Goal: Task Accomplishment & Management: Manage account settings

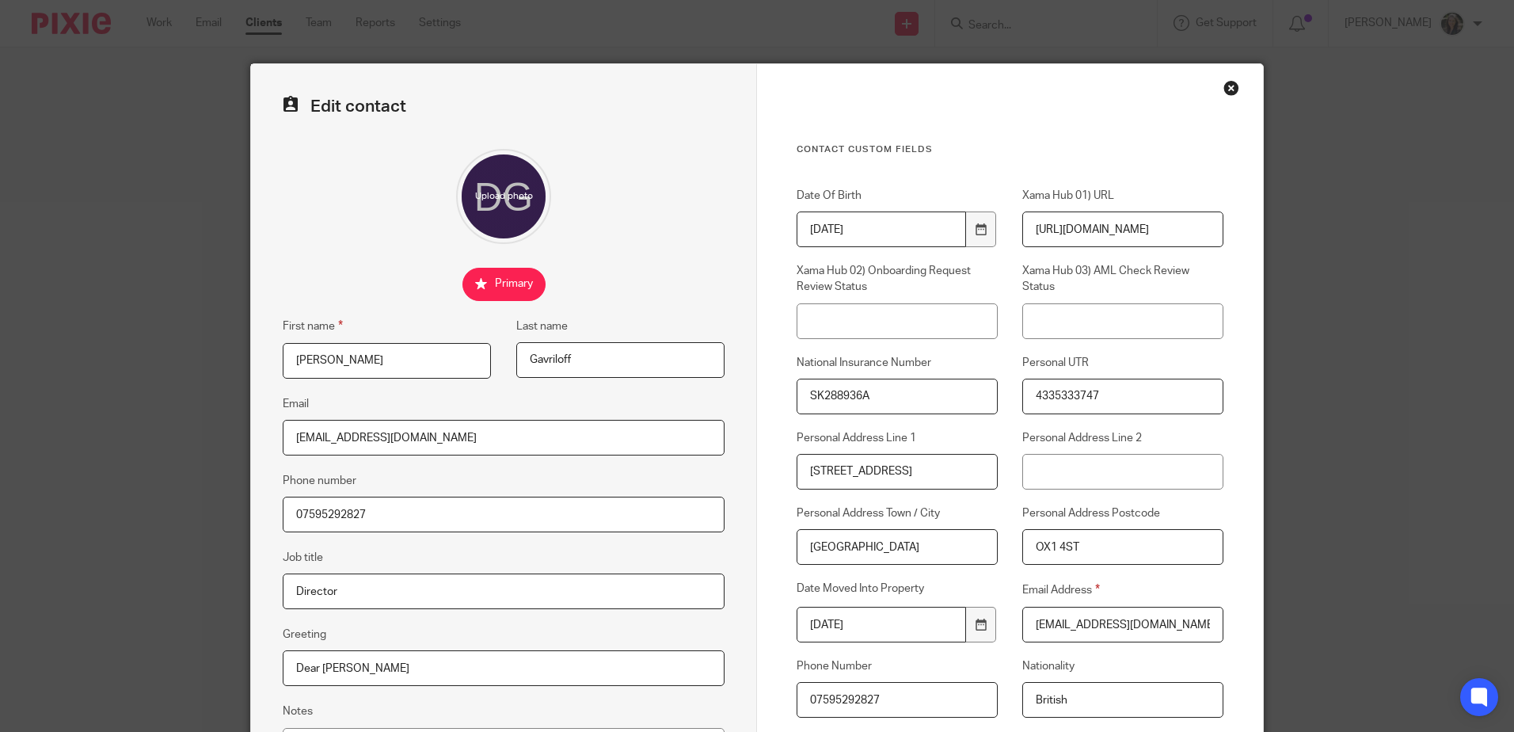
click at [1236, 92] on div "Contact Custom fields Date Of Birth [DEMOGRAPHIC_DATA] Xama Hub 01) URL [URL][D…" at bounding box center [1010, 510] width 506 height 893
click at [1227, 89] on div "Close this dialog window" at bounding box center [1231, 88] width 16 height 16
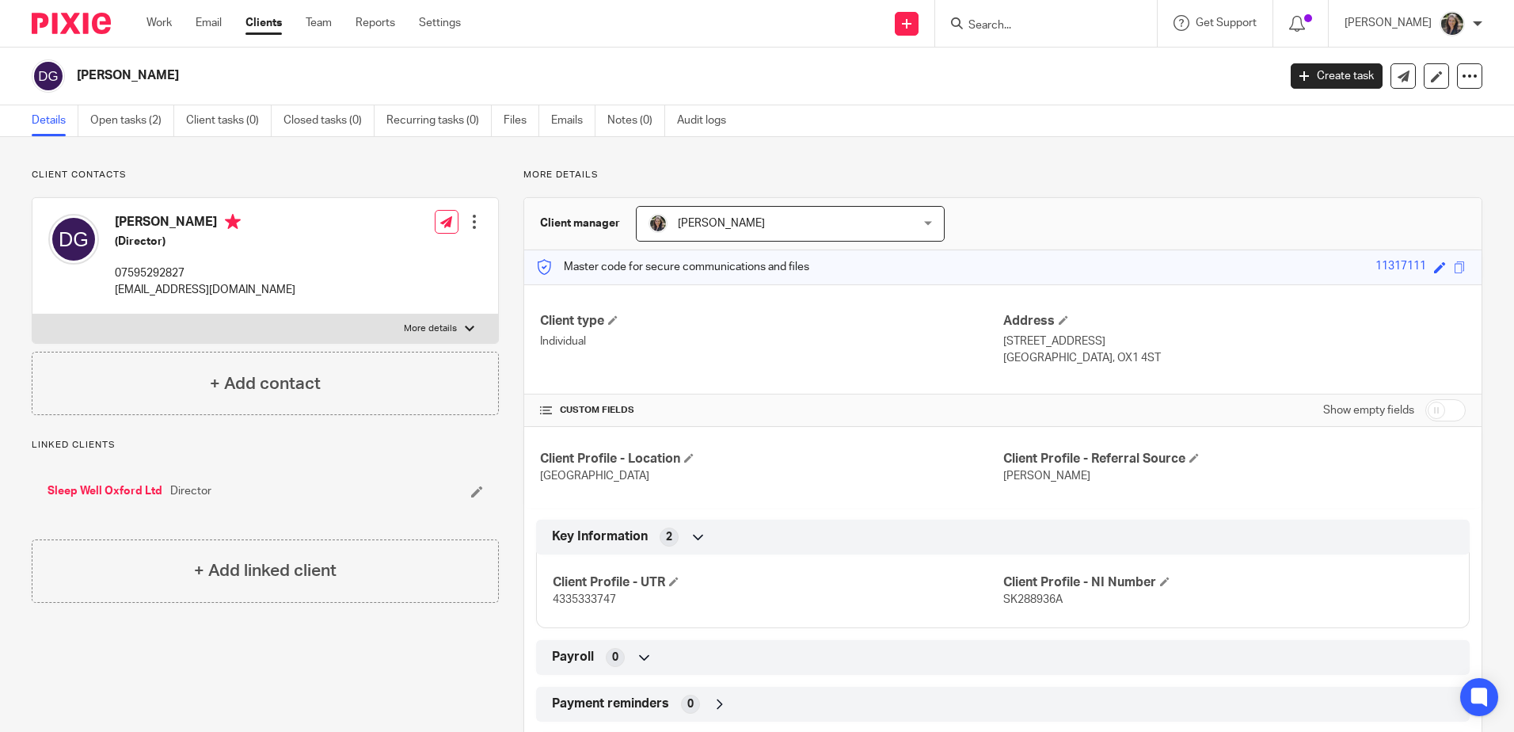
click at [1075, 29] on input "Search" at bounding box center [1038, 26] width 143 height 14
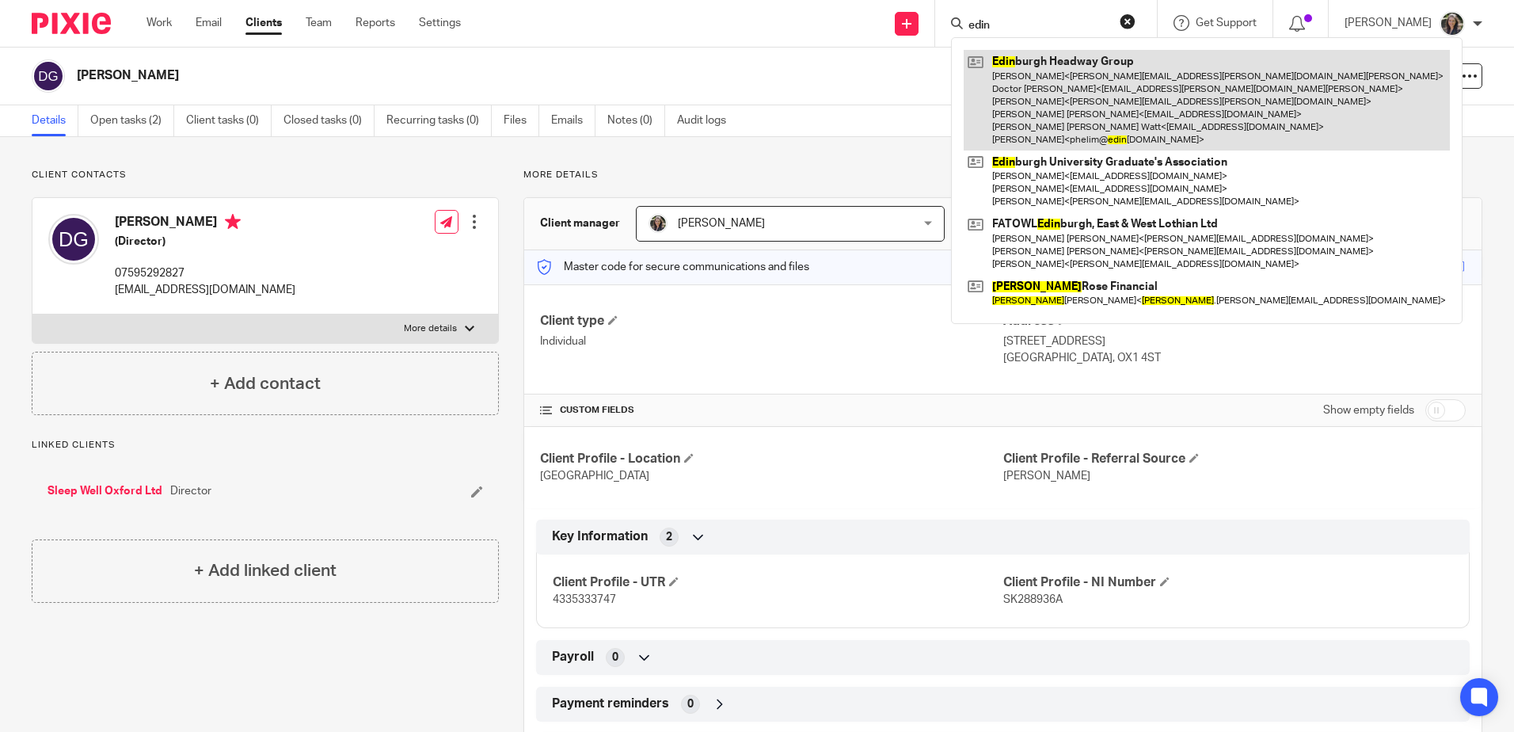
type input "edin"
click at [1082, 67] on link at bounding box center [1207, 100] width 486 height 101
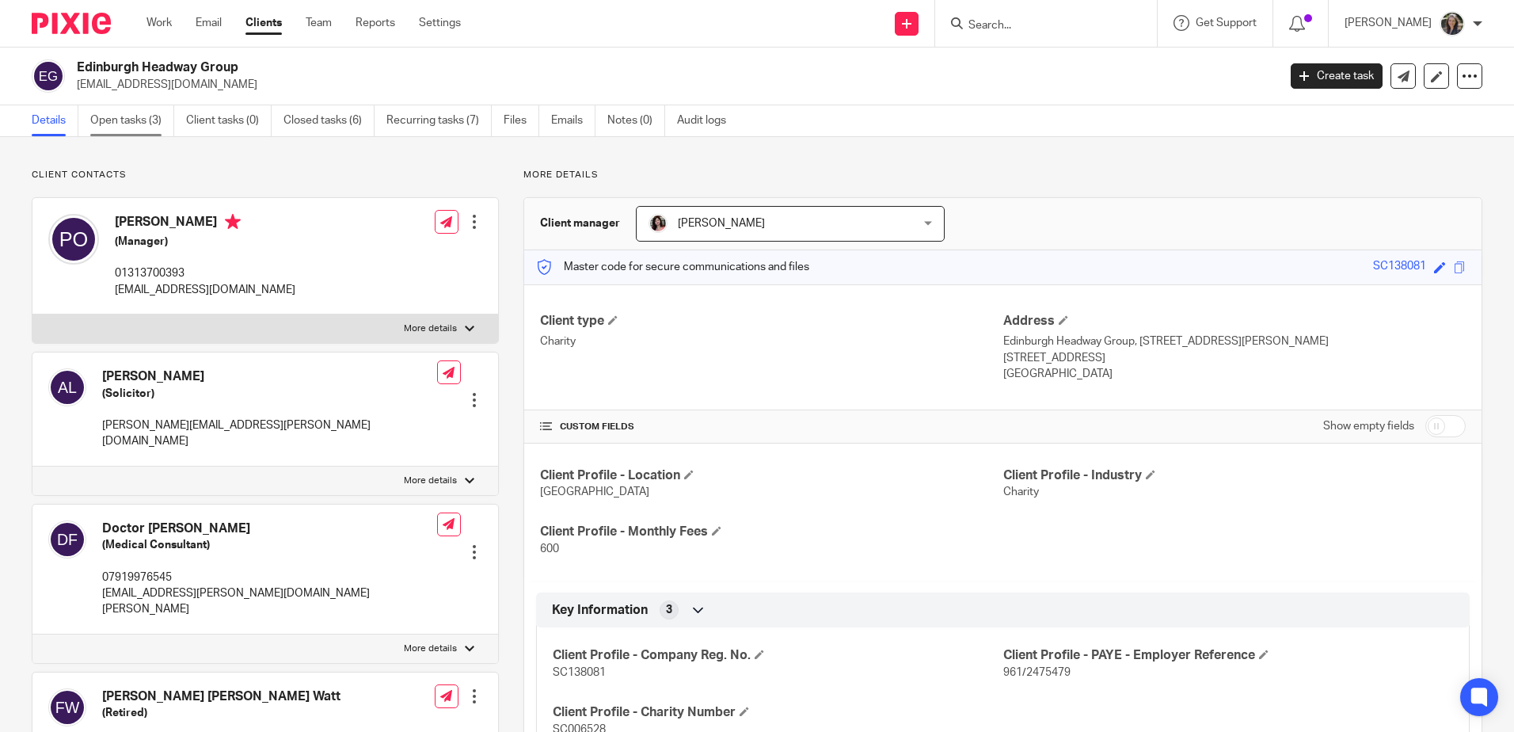
click at [143, 128] on link "Open tasks (3)" at bounding box center [132, 120] width 84 height 31
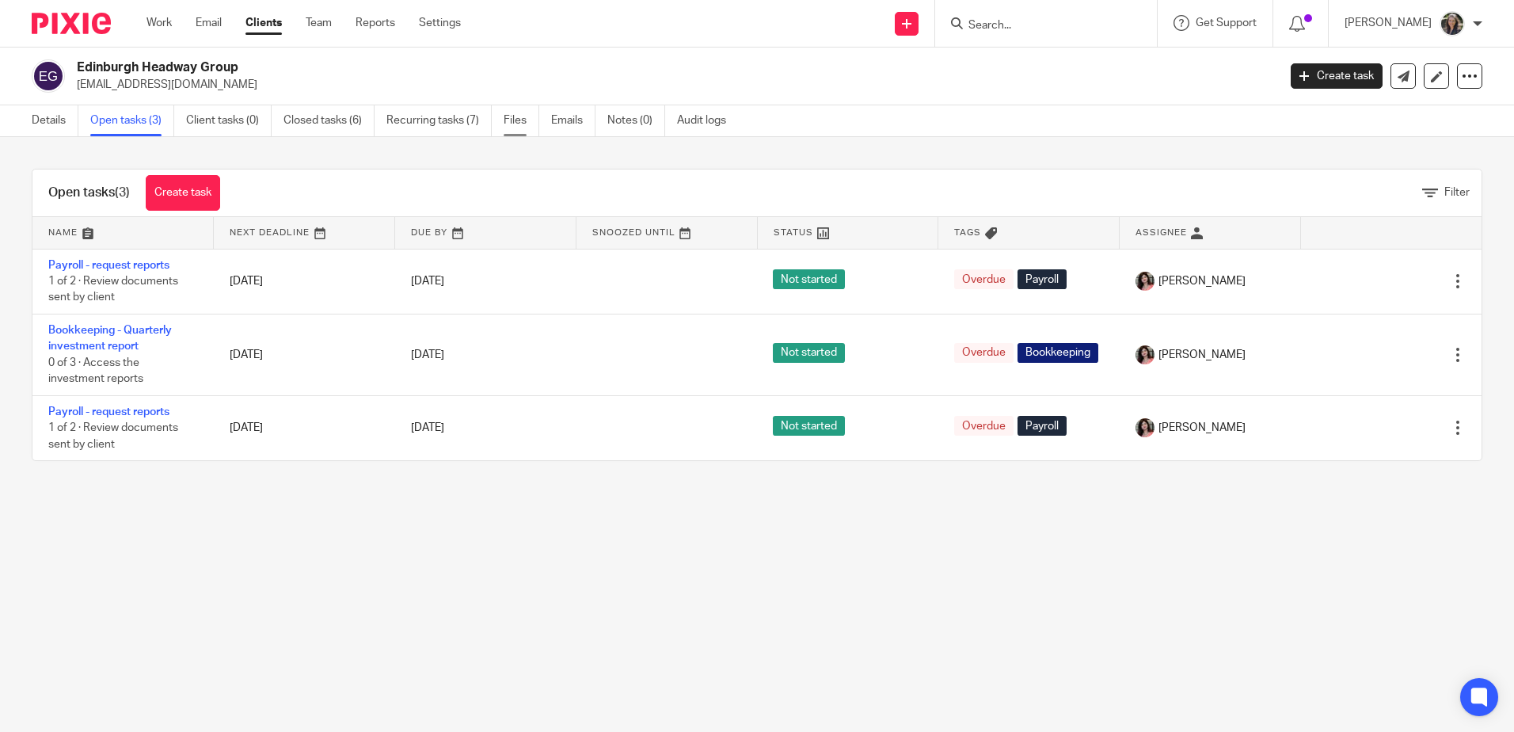
click at [519, 124] on link "Files" at bounding box center [522, 120] width 36 height 31
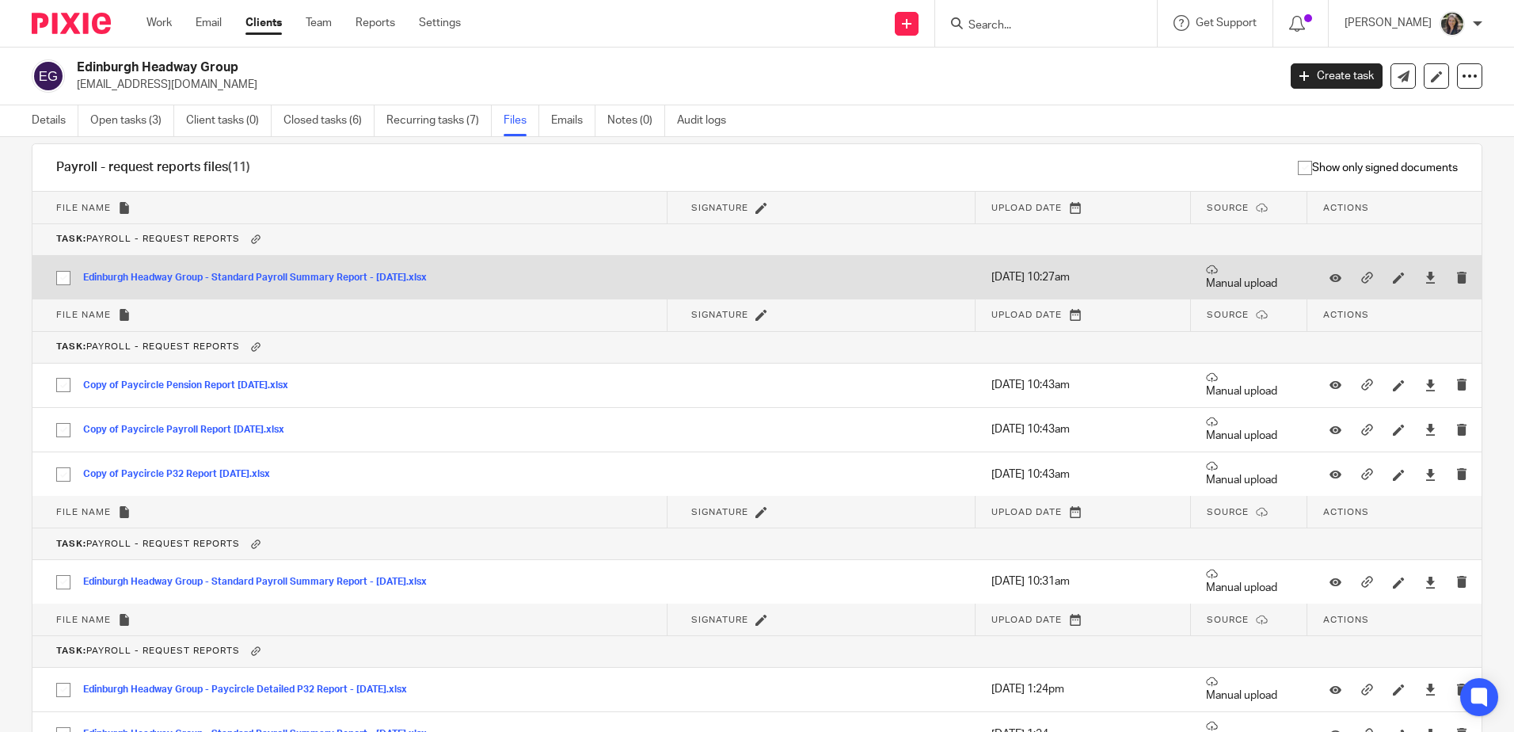
scroll to position [2146, 0]
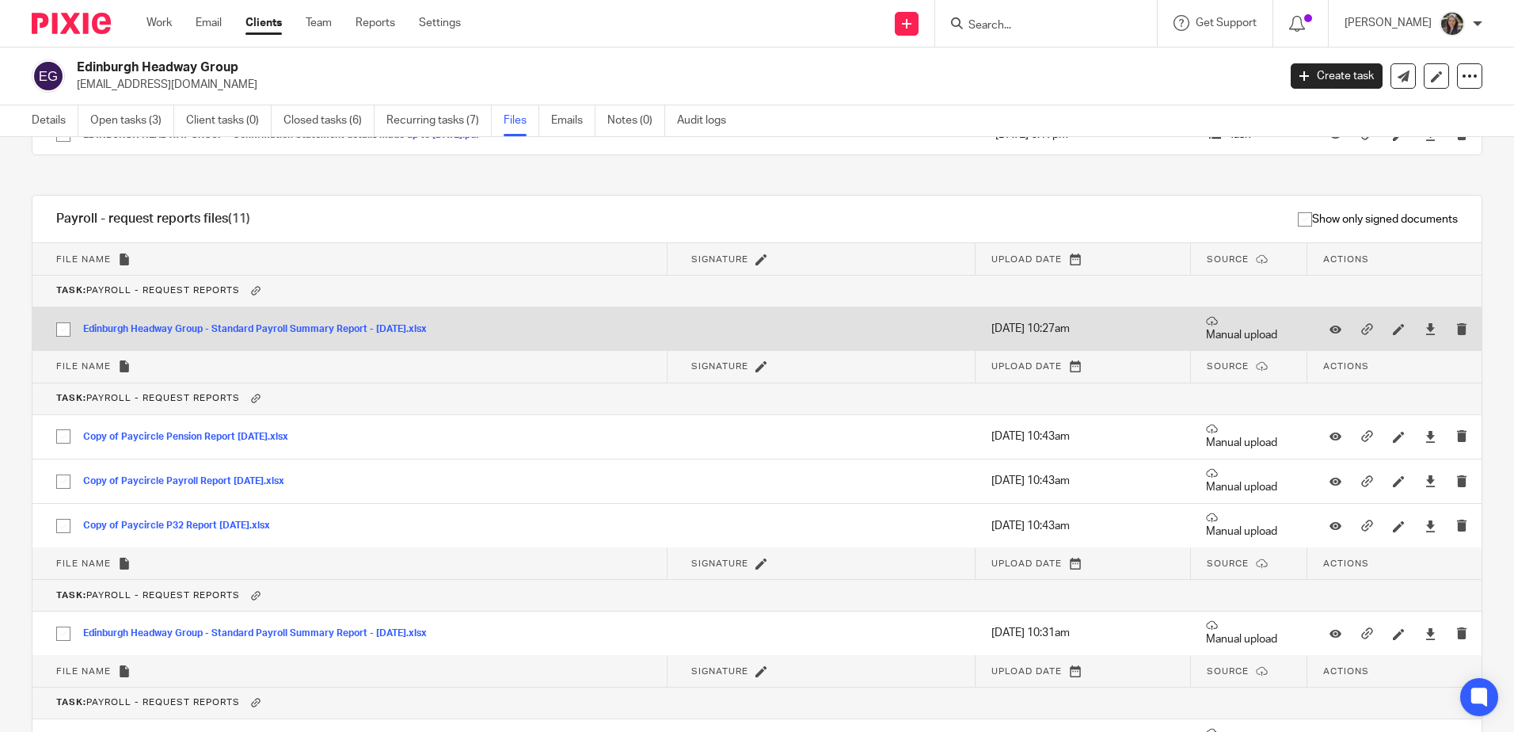
click at [351, 326] on button "Edinburgh Headway Group - Standard Payroll Summary Report - [DATE].xlsx" at bounding box center [261, 329] width 356 height 11
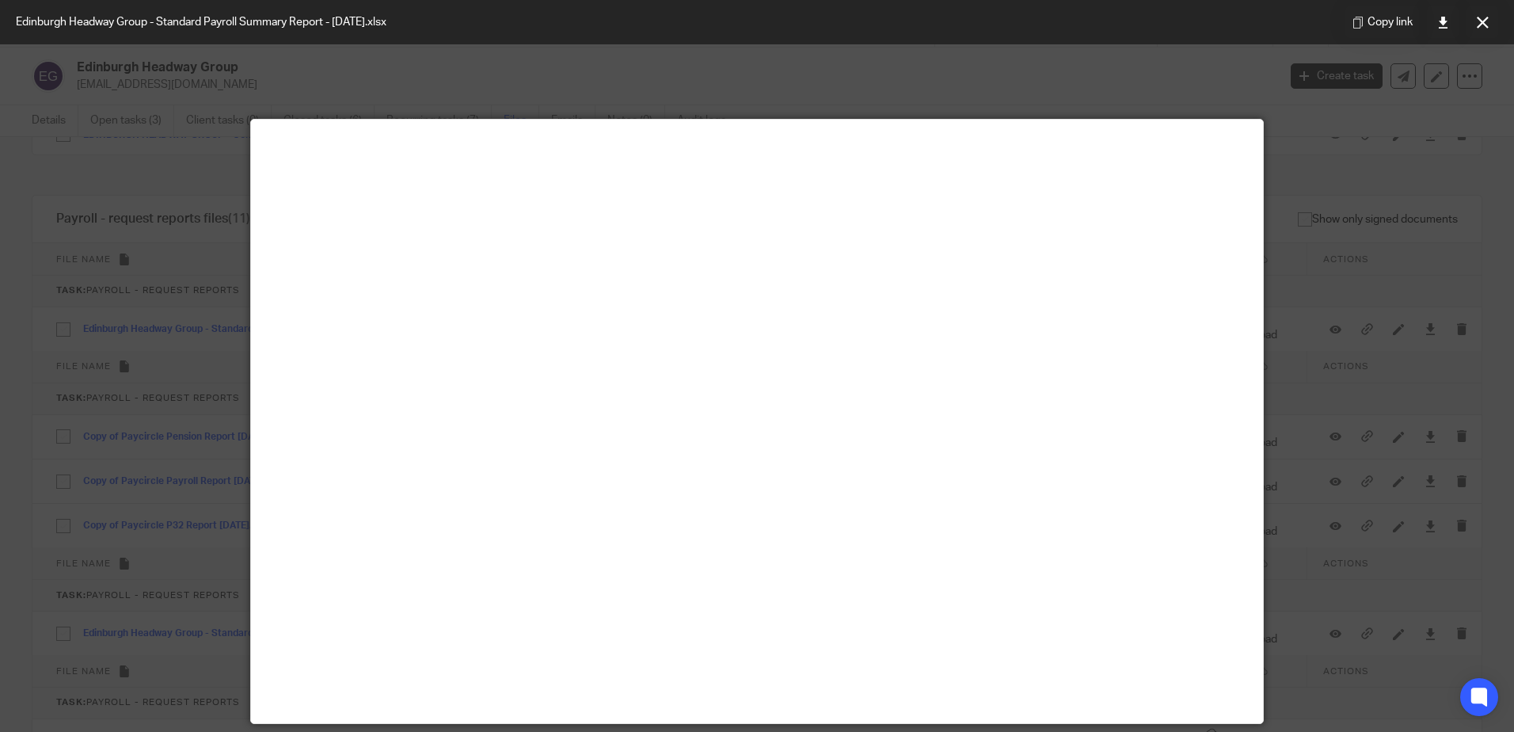
click at [1305, 133] on div at bounding box center [757, 366] width 1514 height 732
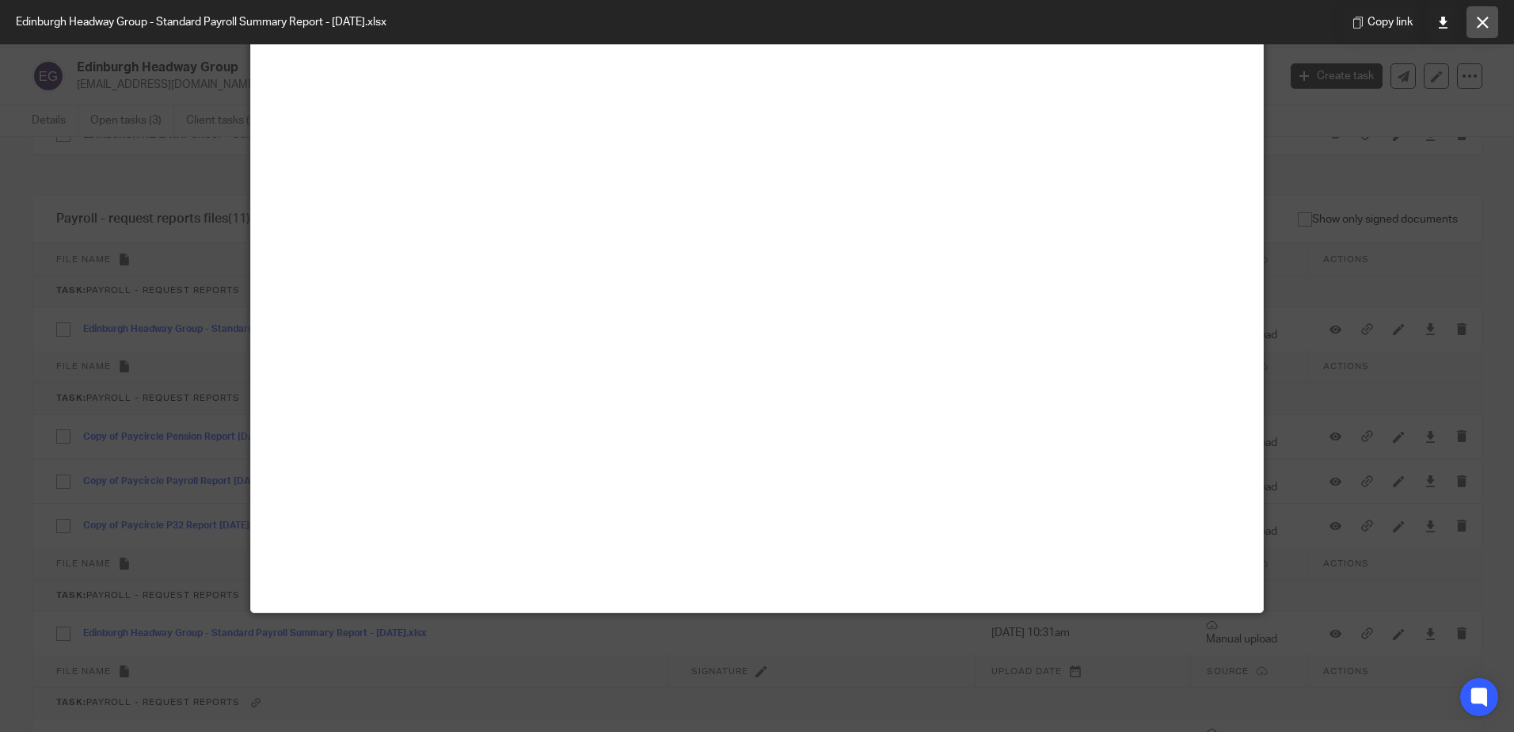
click at [1494, 25] on button at bounding box center [1483, 22] width 32 height 32
